Goal: Find specific page/section: Find specific page/section

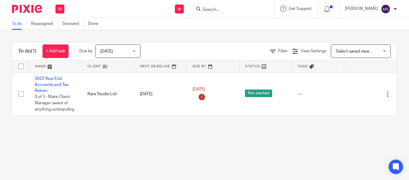
click at [202, 9] on input "Search" at bounding box center [229, 9] width 54 height 5
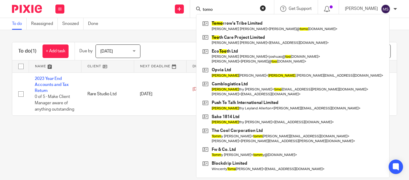
type input "tomo"
click at [211, 19] on div "Tomo rrow's Tribe Limited [PERSON_NAME] [PERSON_NAME] < [PERSON_NAME]@ tomo [DO…" at bounding box center [293, 95] width 194 height 163
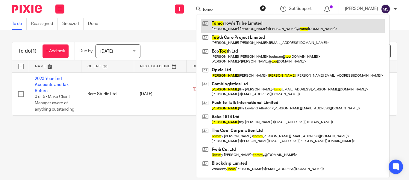
click at [229, 27] on link at bounding box center [293, 26] width 184 height 14
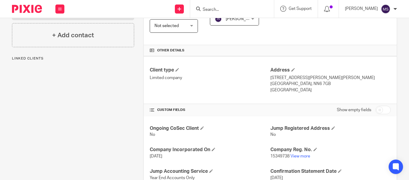
scroll to position [122, 0]
click at [299, 155] on link "View more" at bounding box center [301, 155] width 20 height 4
